Goal: Transaction & Acquisition: Purchase product/service

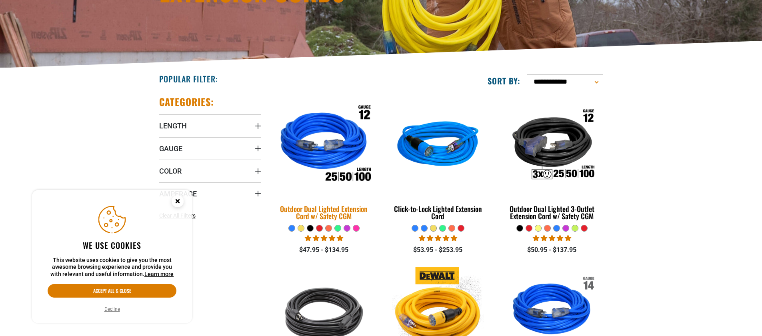
scroll to position [146, 0]
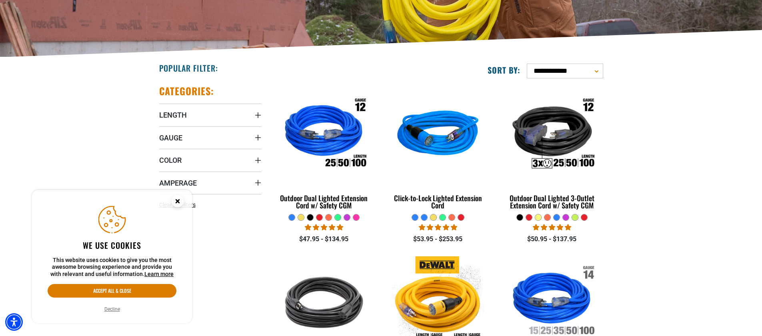
click at [176, 203] on circle "Close this option" at bounding box center [178, 201] width 12 height 12
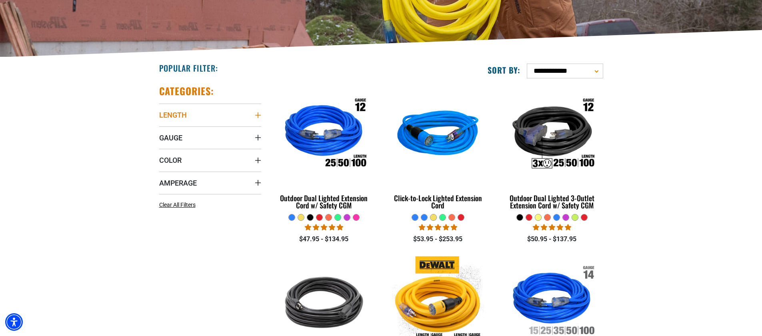
click at [199, 111] on summary "Length" at bounding box center [210, 115] width 102 height 22
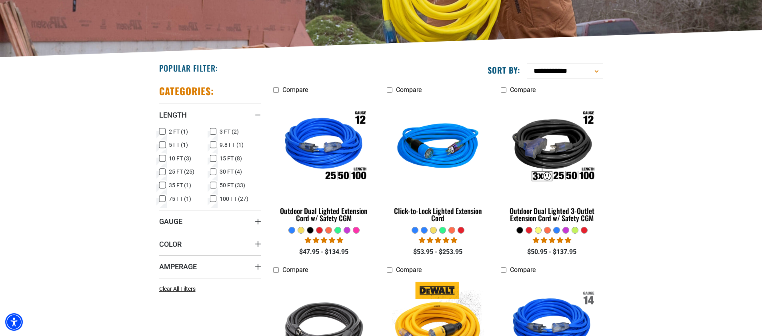
click at [213, 186] on icon at bounding box center [213, 185] width 6 height 10
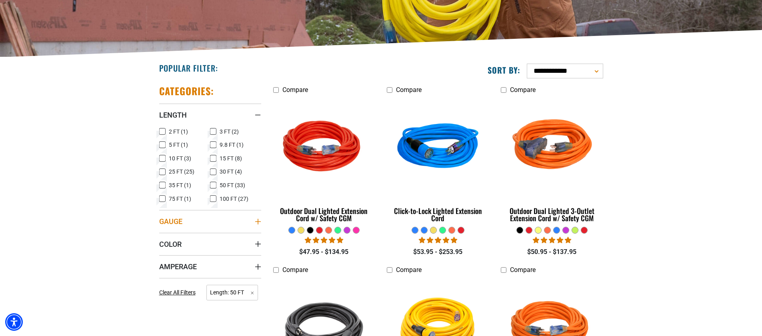
click at [244, 221] on summary "Gauge" at bounding box center [210, 221] width 102 height 22
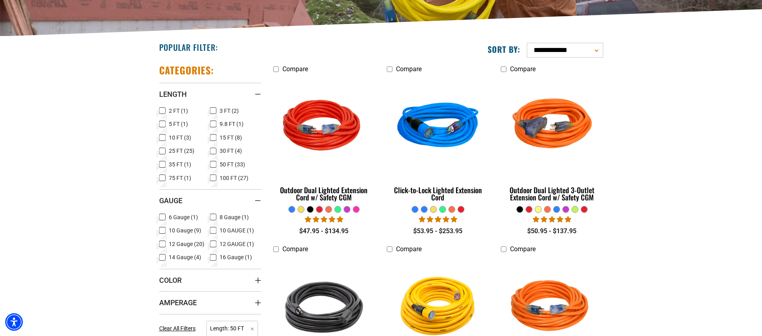
scroll to position [185, 0]
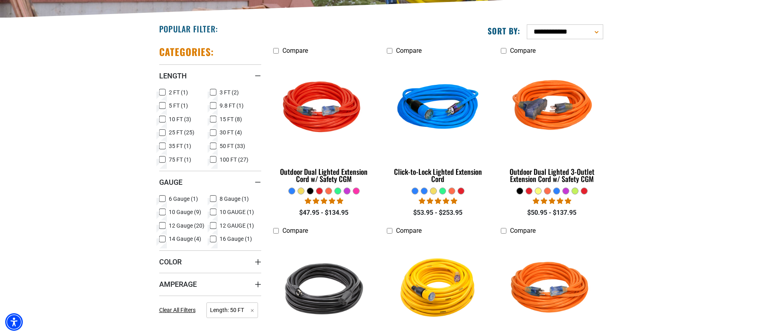
click at [161, 198] on icon at bounding box center [162, 199] width 6 height 10
